Goal: Task Accomplishment & Management: Manage account settings

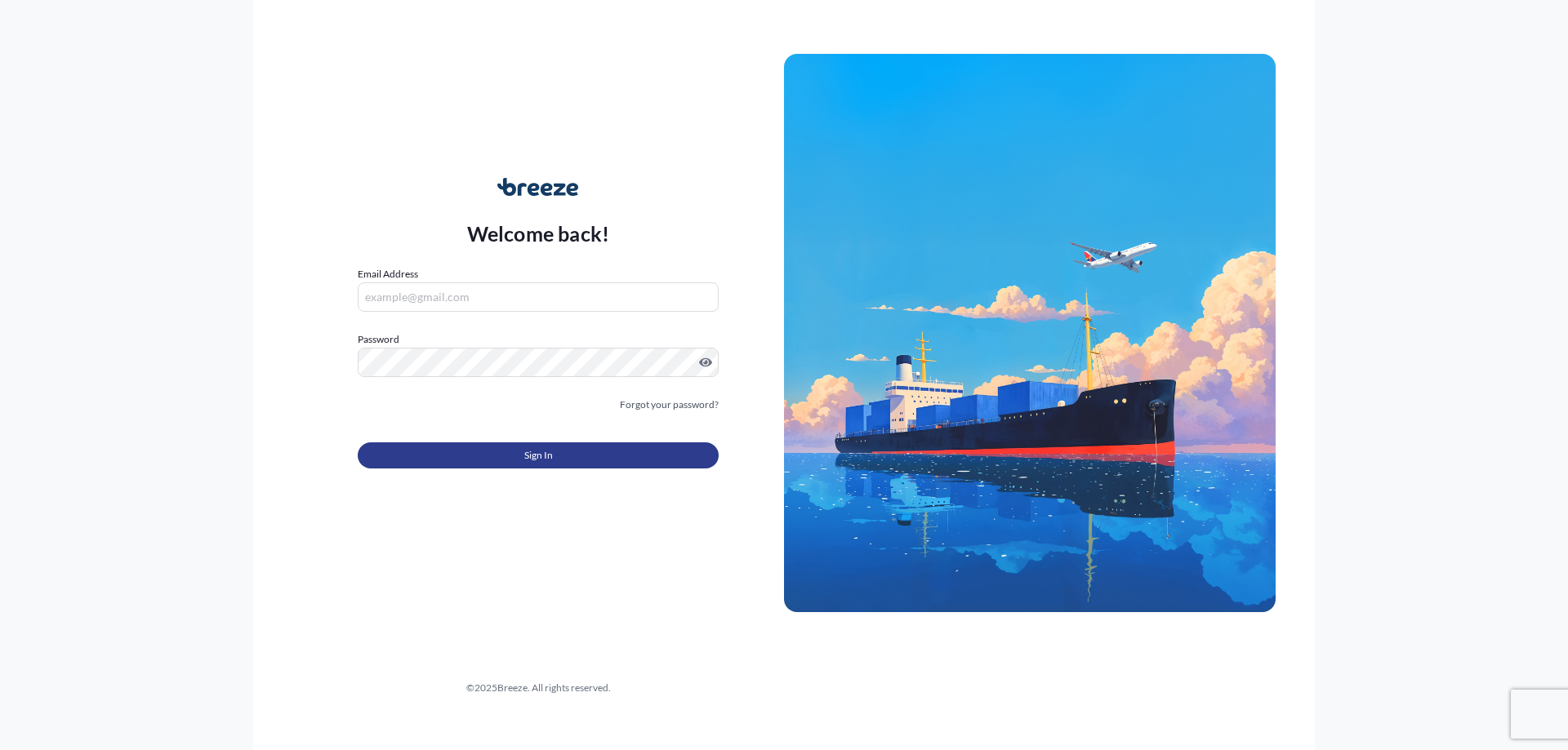
type input "[PERSON_NAME][DOMAIN_NAME][EMAIL_ADDRESS][PERSON_NAME][DOMAIN_NAME]"
click at [547, 461] on span "Sign In" at bounding box center [538, 455] width 29 height 16
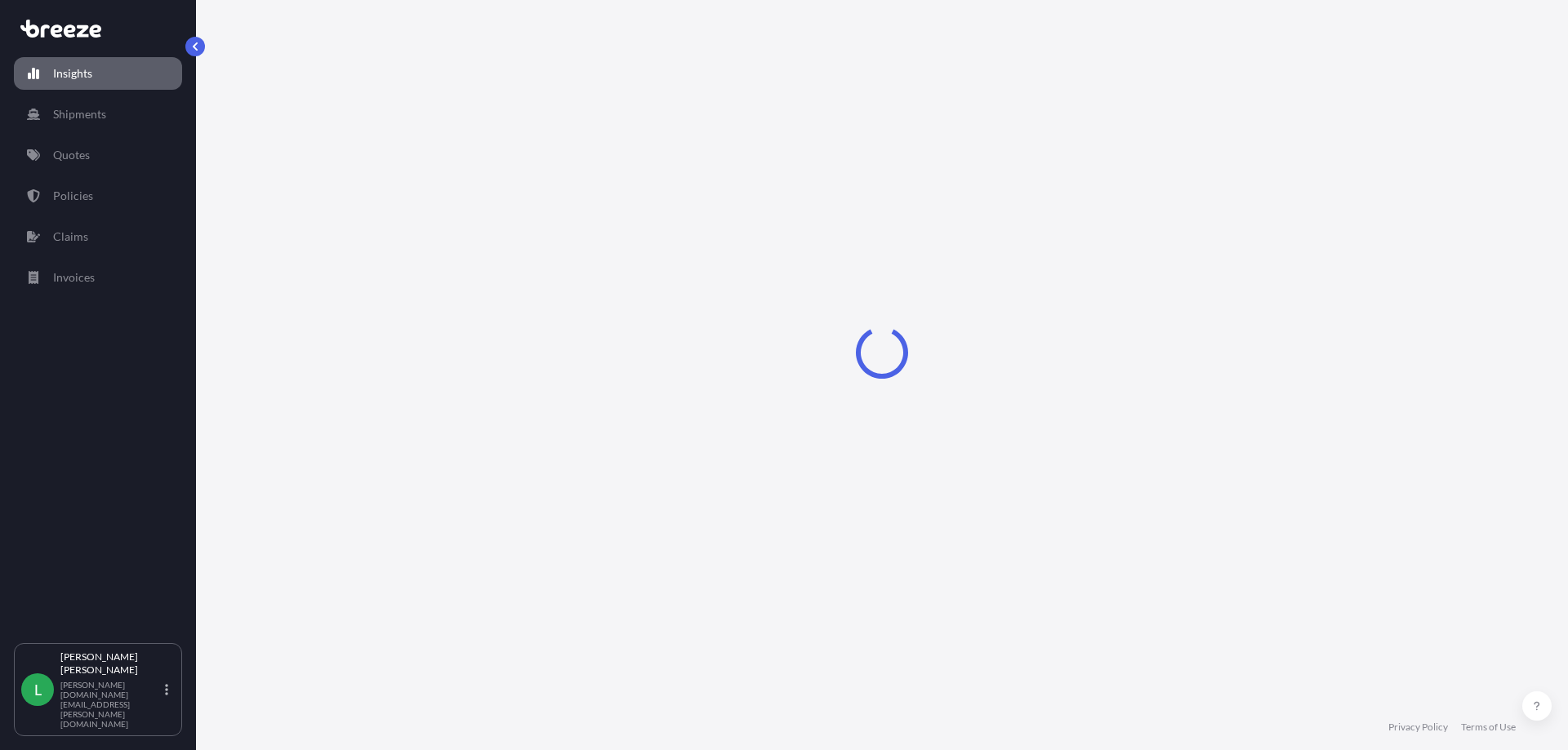
select select "2025"
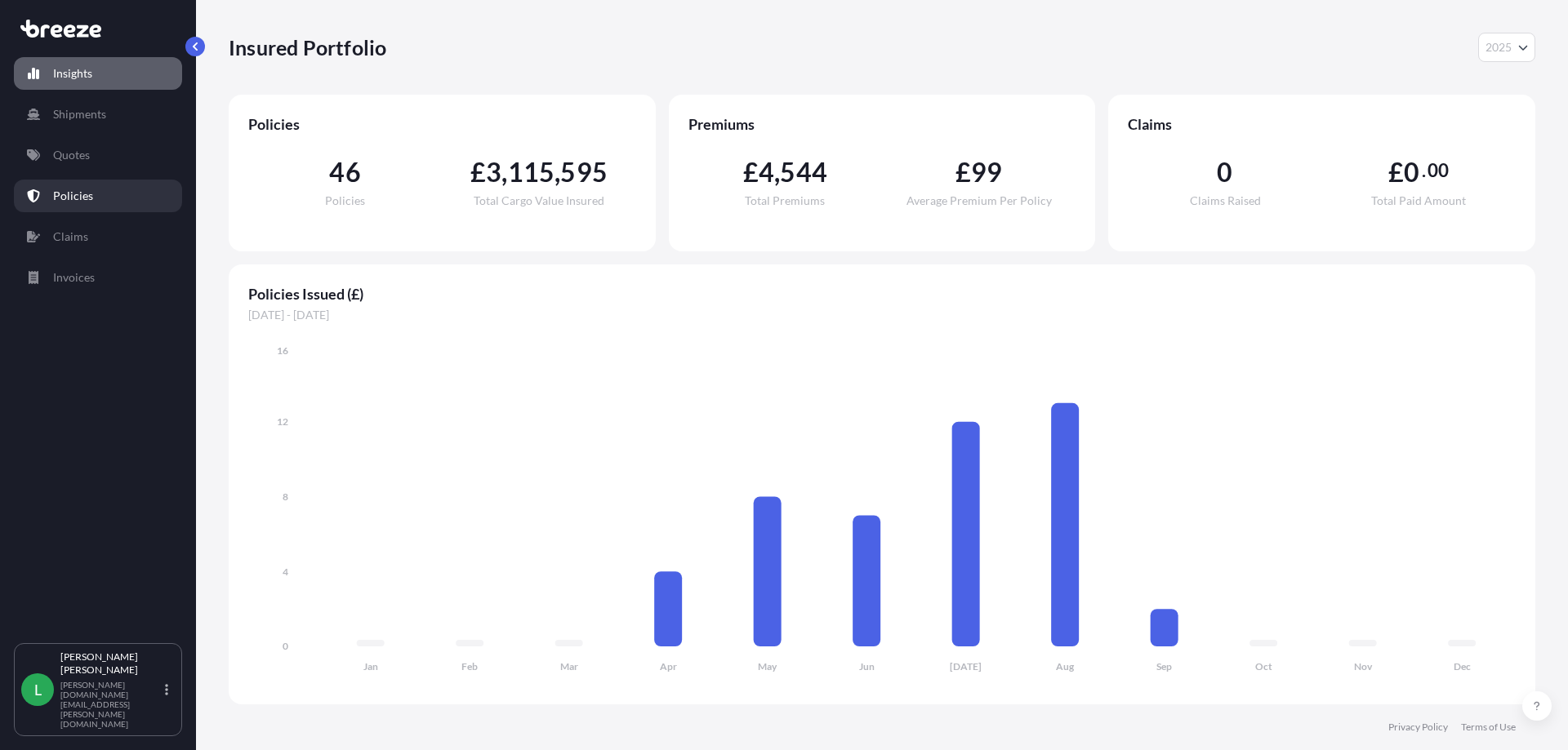
click at [93, 191] on link "Policies" at bounding box center [97, 196] width 168 height 33
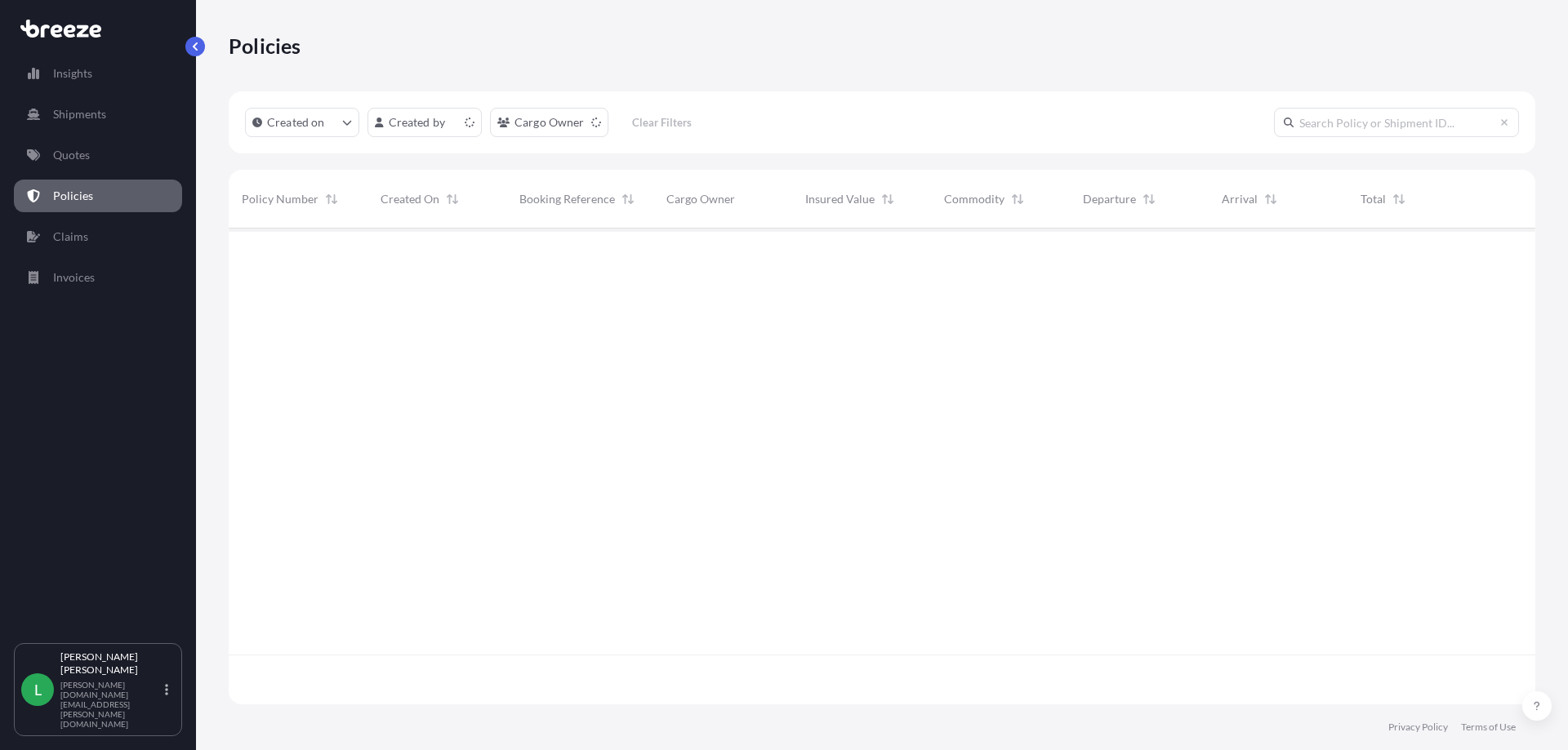
scroll to position [473, 1295]
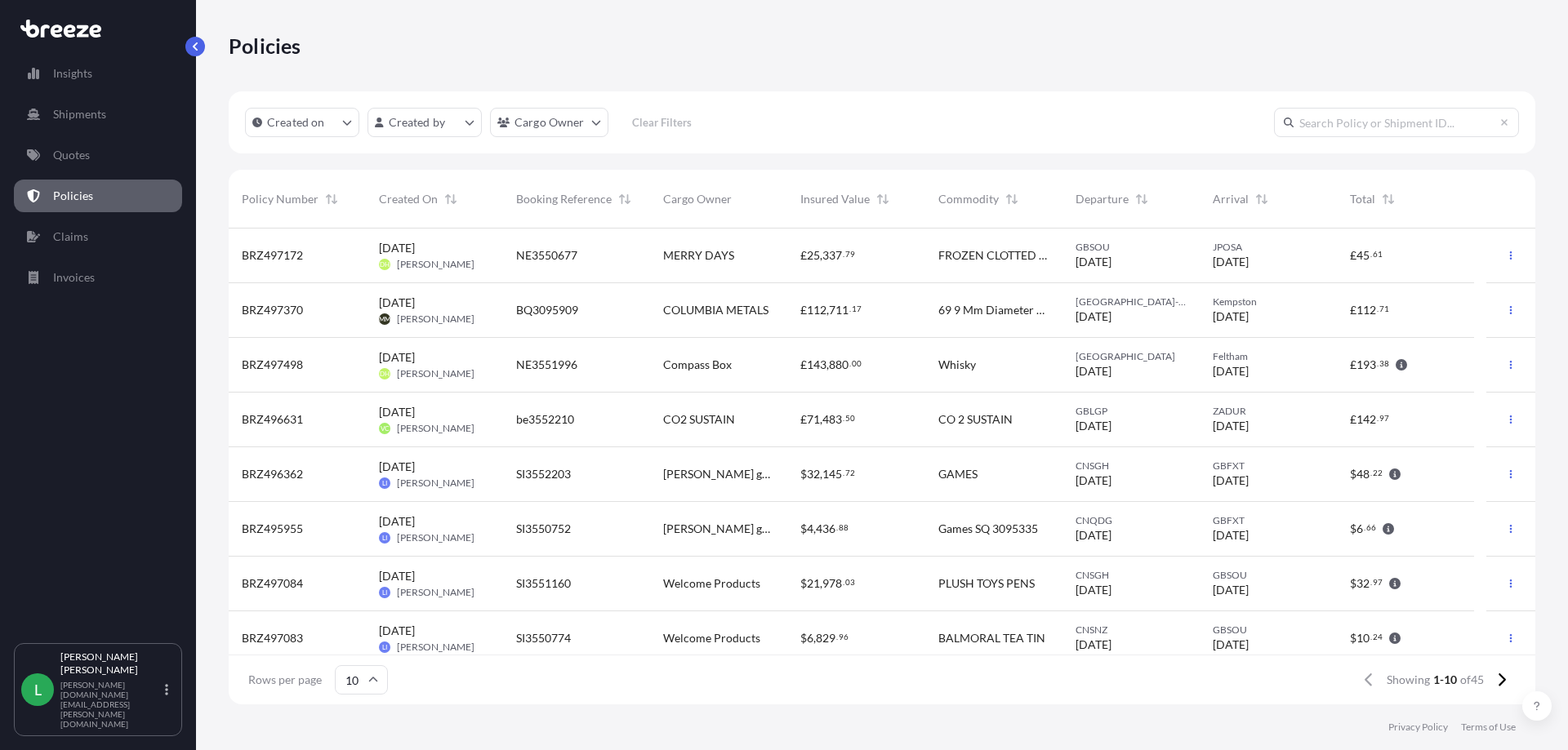
click at [421, 257] on span "[DATE] DH [PERSON_NAME]" at bounding box center [427, 255] width 96 height 31
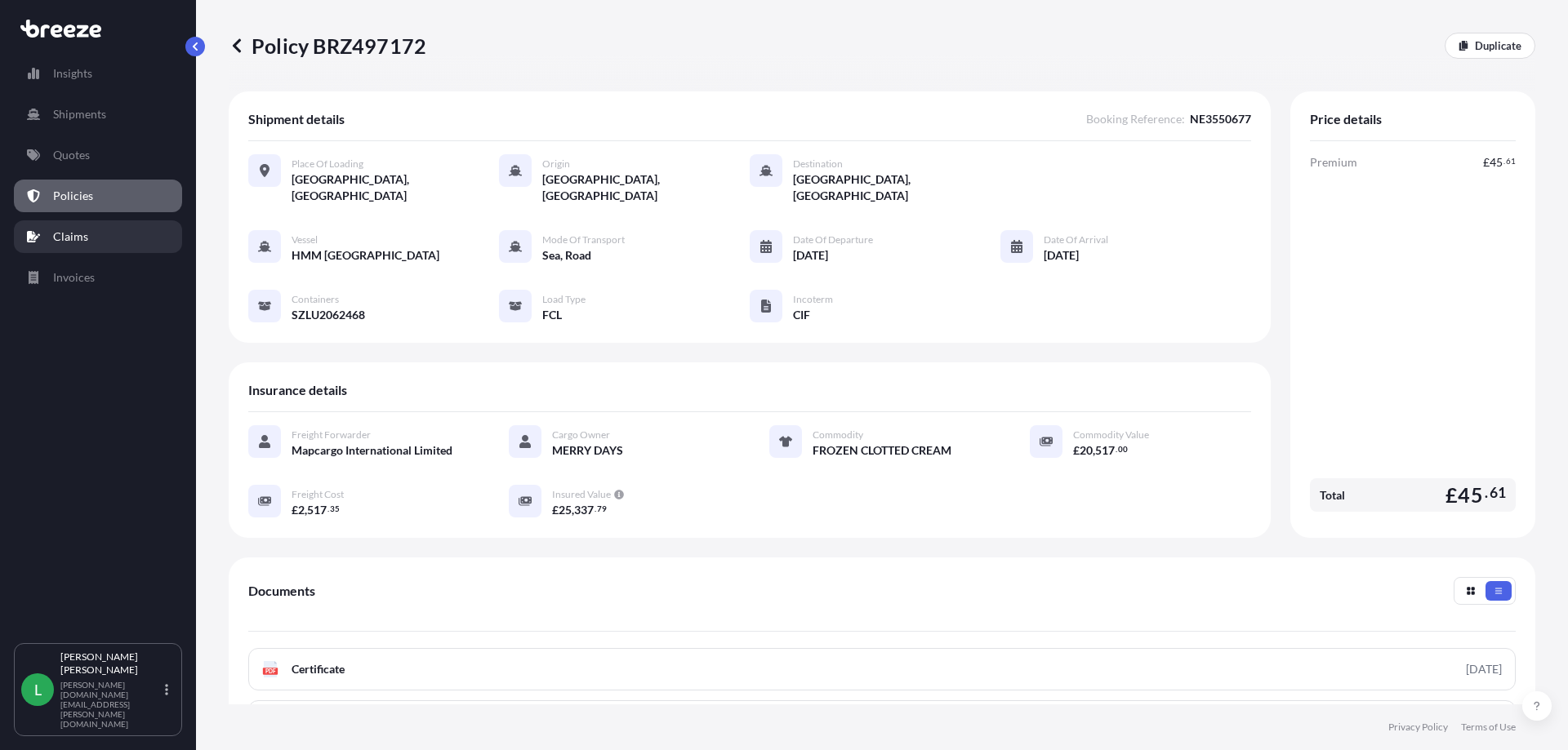
click at [69, 243] on p "Claims" at bounding box center [70, 236] width 36 height 16
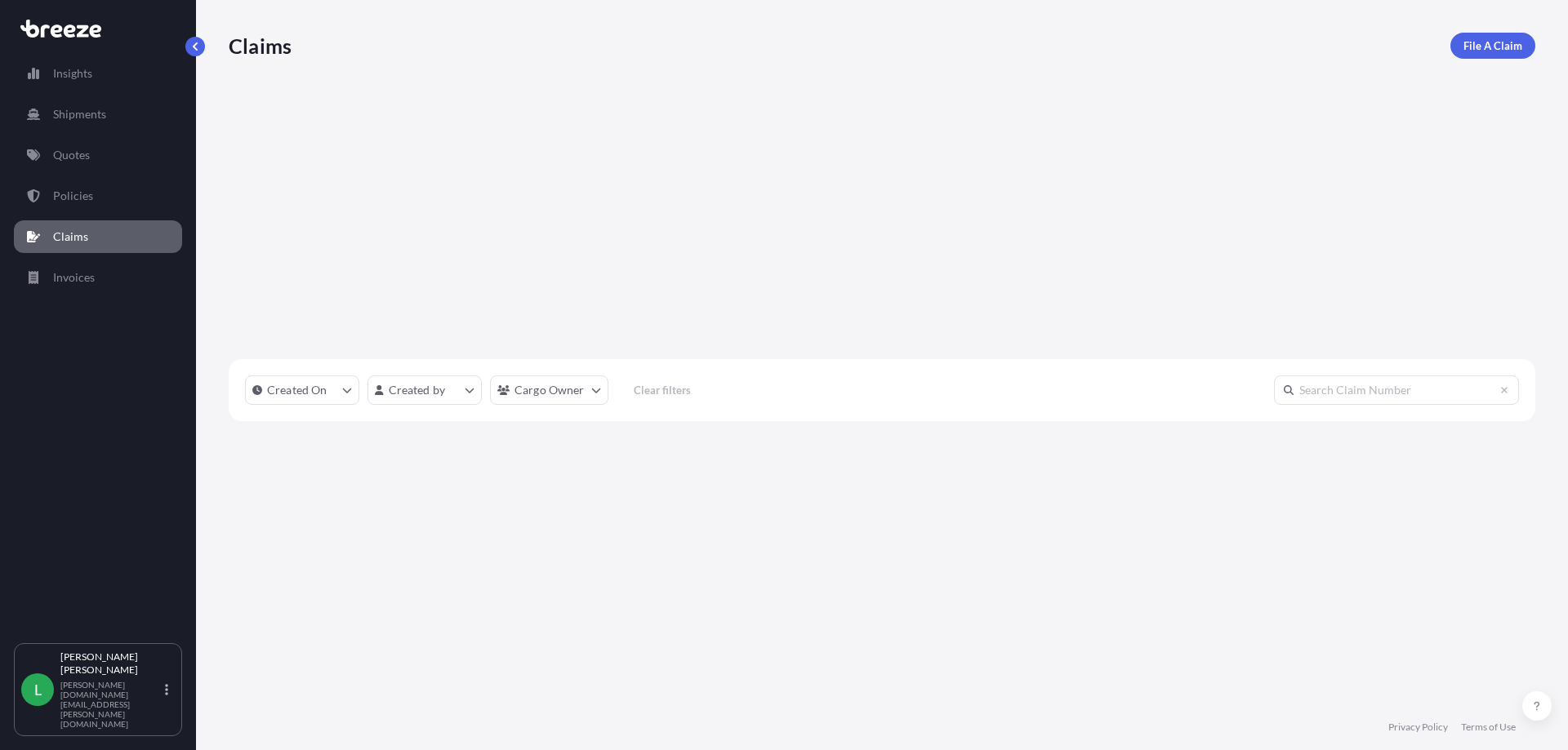
scroll to position [523, 1295]
click at [55, 158] on p "Quotes" at bounding box center [71, 154] width 36 height 16
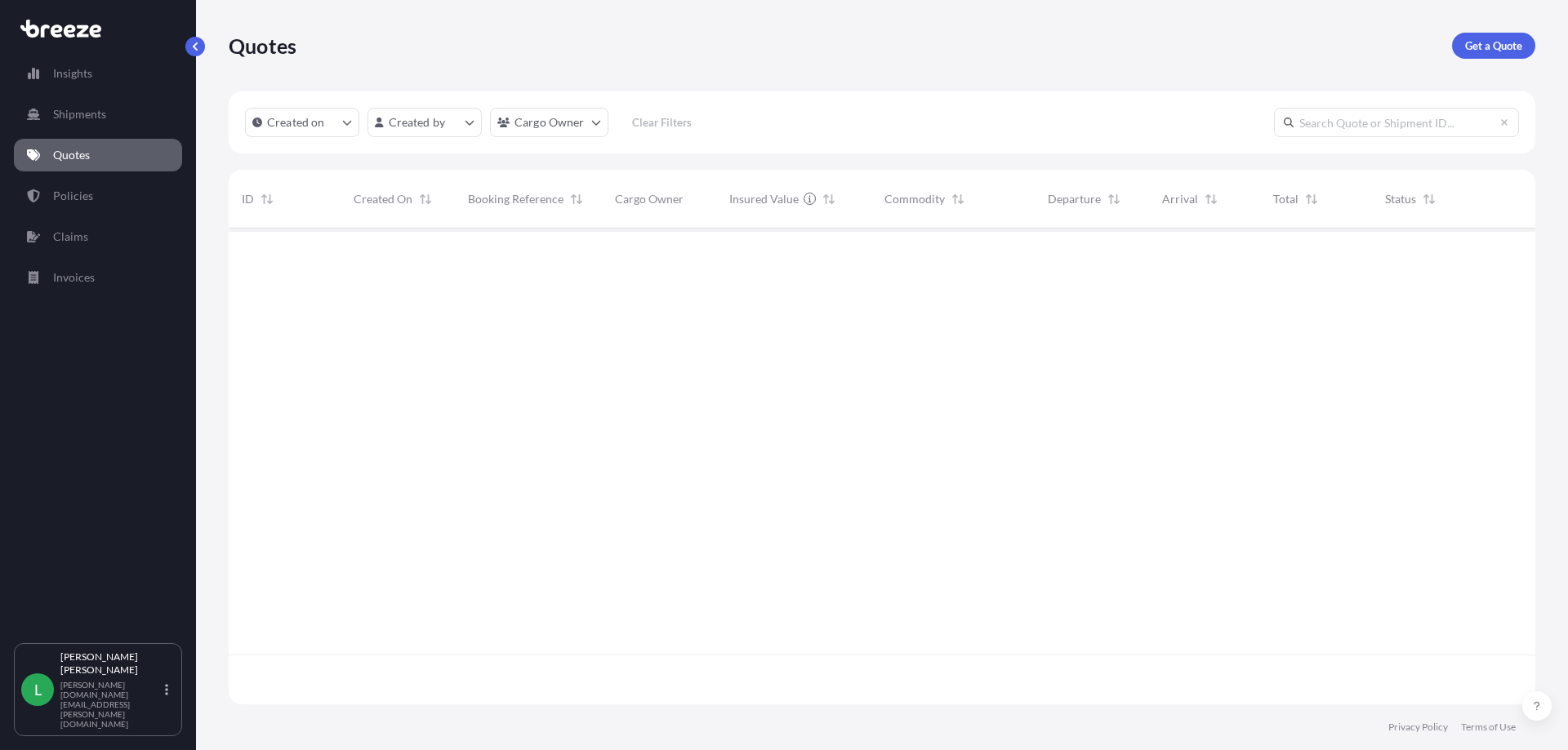
scroll to position [473, 1295]
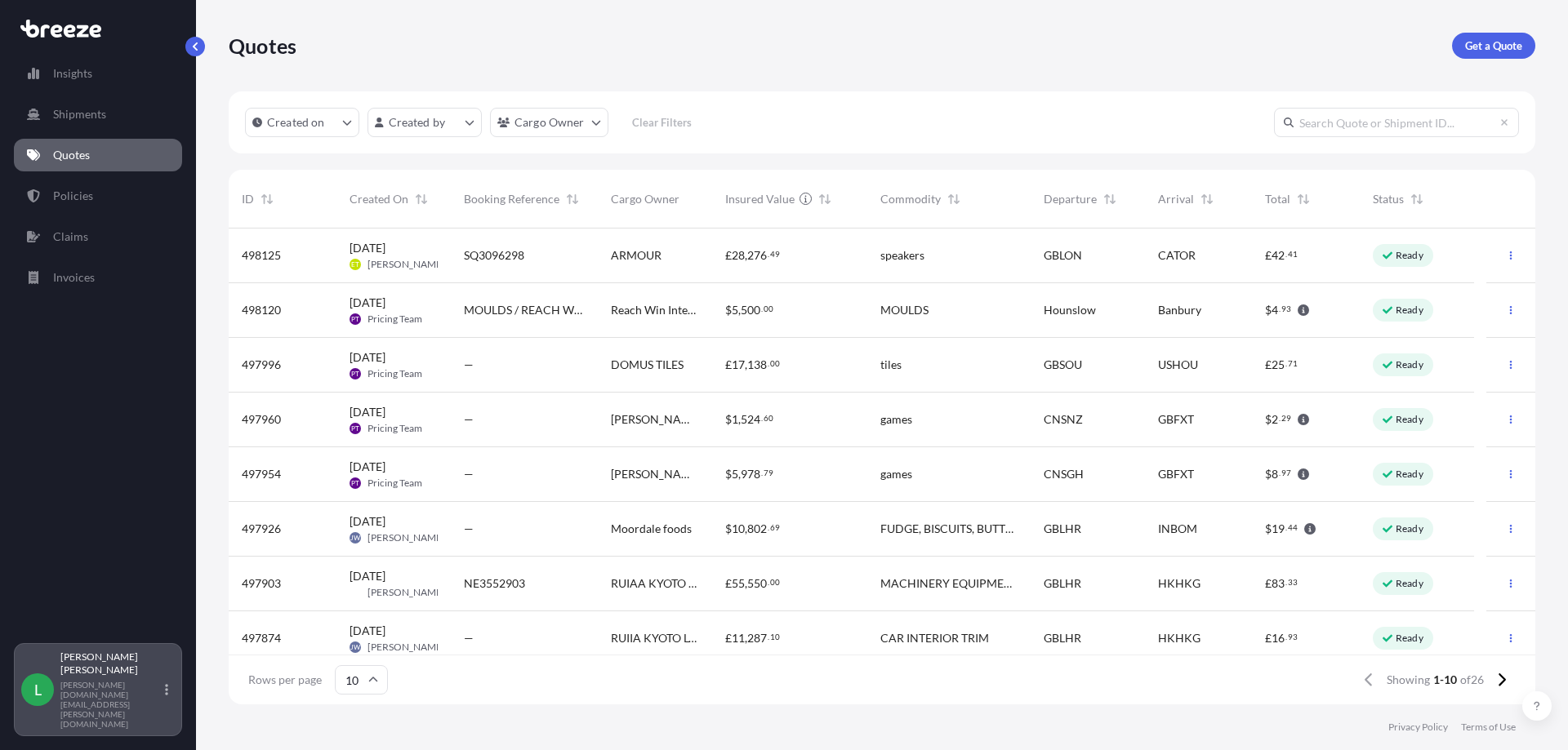
click at [83, 719] on p "[PERSON_NAME][DOMAIN_NAME][EMAIL_ADDRESS][PERSON_NAME][DOMAIN_NAME]" at bounding box center [111, 704] width 102 height 49
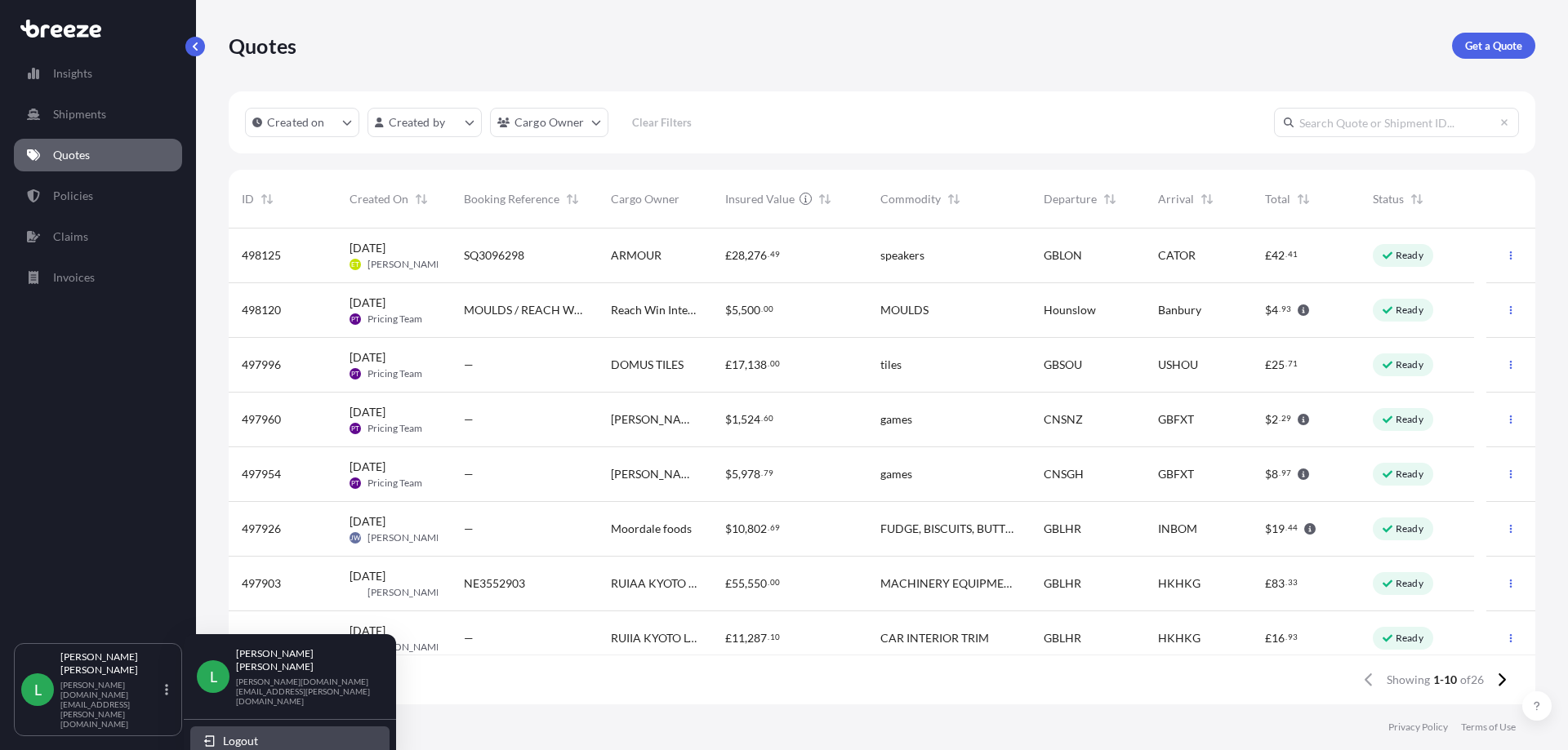
click at [220, 727] on button "Logout" at bounding box center [290, 741] width 200 height 30
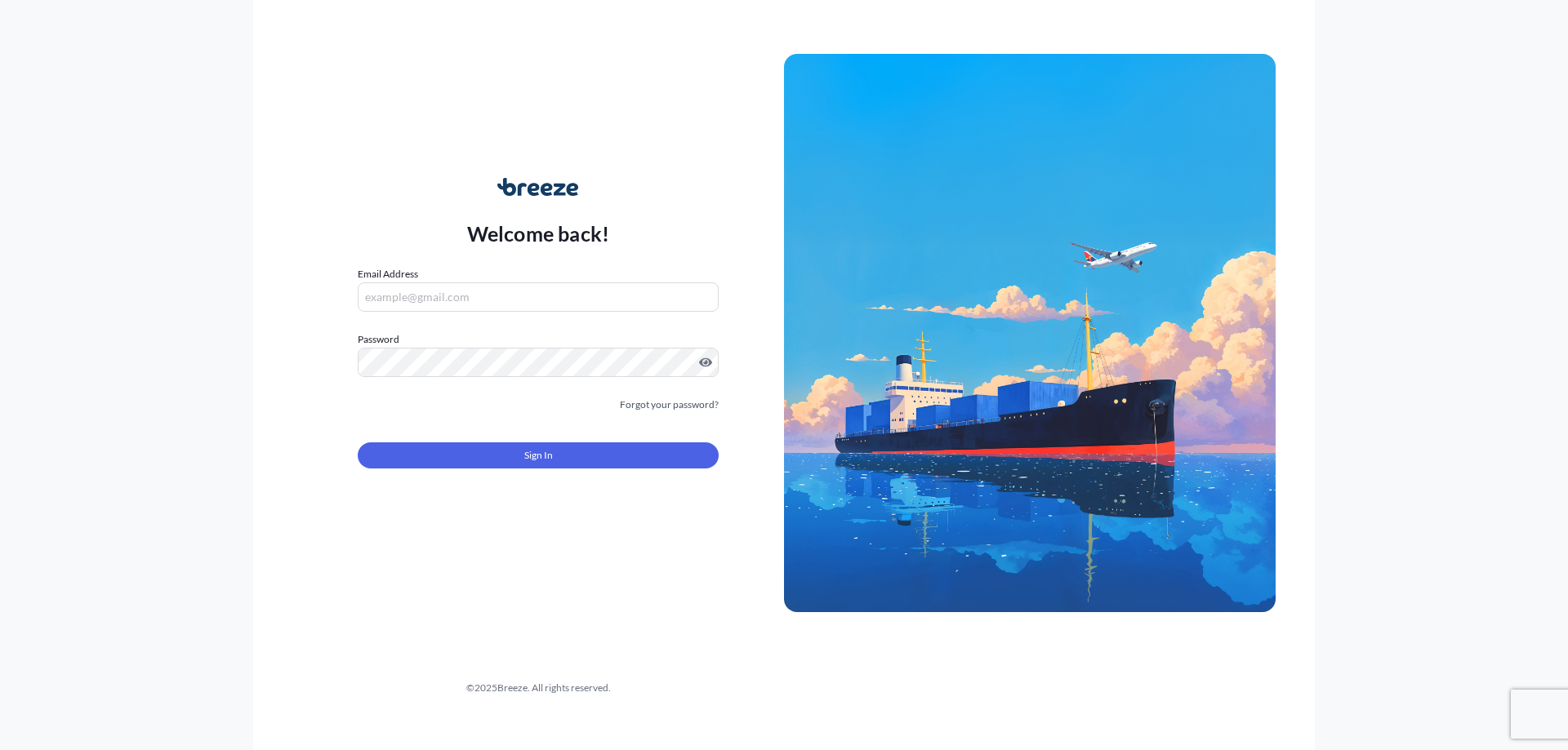
type input "[PERSON_NAME][DOMAIN_NAME][EMAIL_ADDRESS][PERSON_NAME][DOMAIN_NAME]"
